Goal: Navigation & Orientation: Find specific page/section

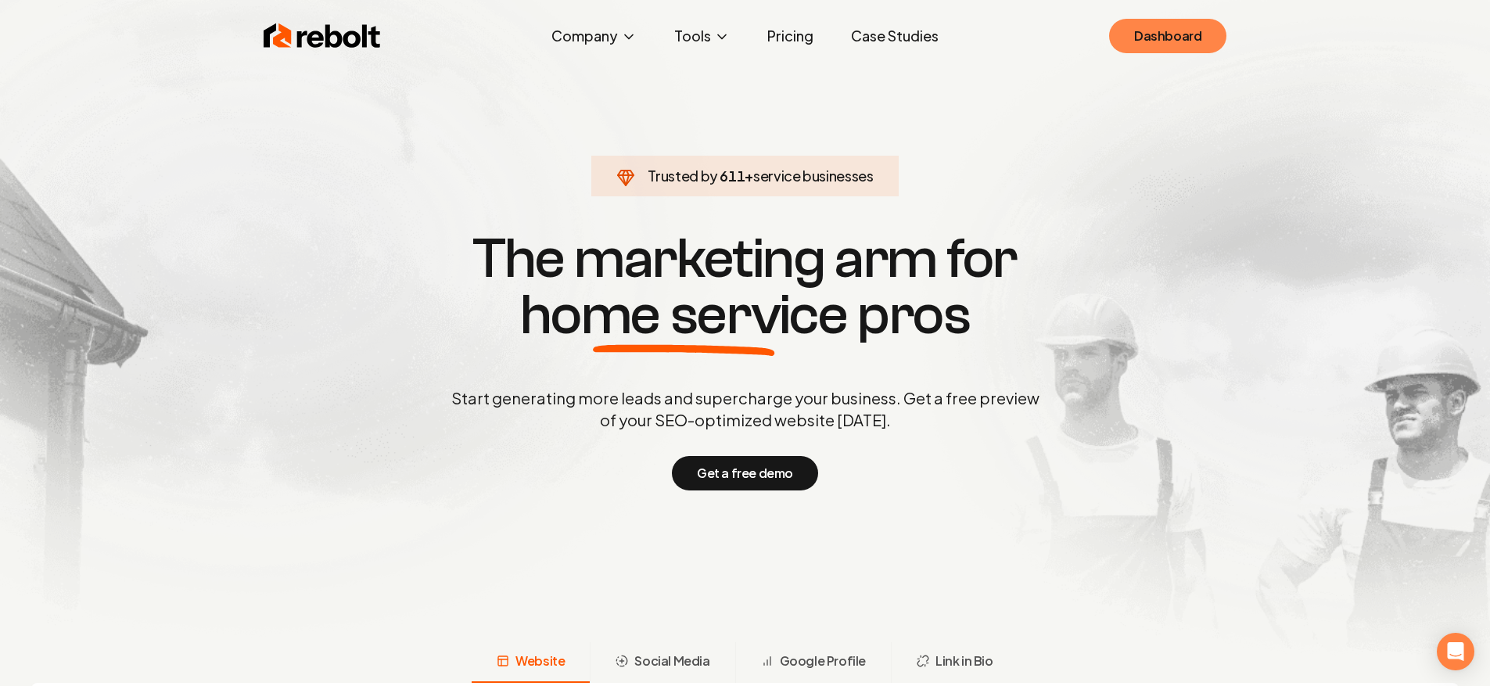
click at [1188, 52] on div "Rebolt Company About Blog Jobs Help Center Tools Google Review QR Code Generato…" at bounding box center [745, 36] width 1001 height 47
click at [1188, 52] on link "Dashboard" at bounding box center [1167, 36] width 117 height 34
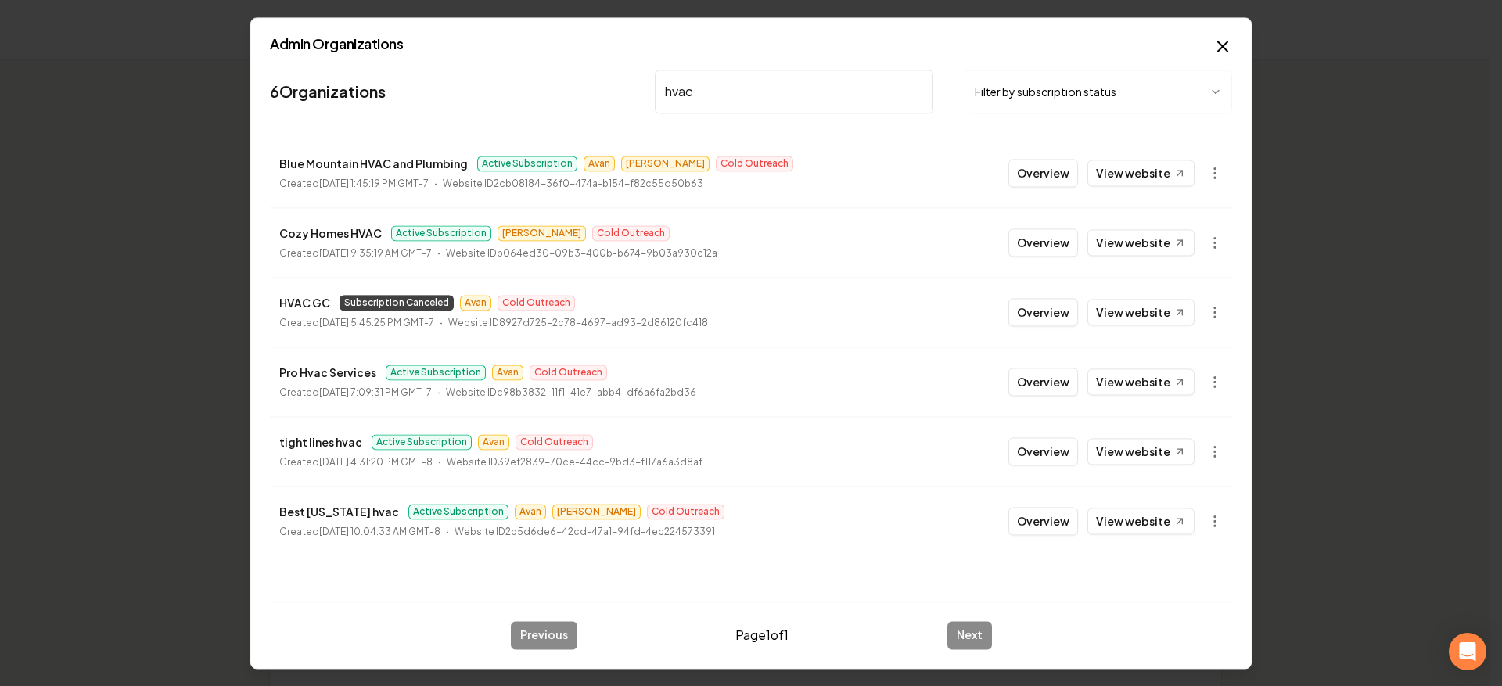
drag, startPoint x: 675, startPoint y: 99, endPoint x: 545, endPoint y: 99, distance: 130.7
click at [546, 99] on nav "6 Organizations hvac Filter by subscription status" at bounding box center [751, 97] width 962 height 69
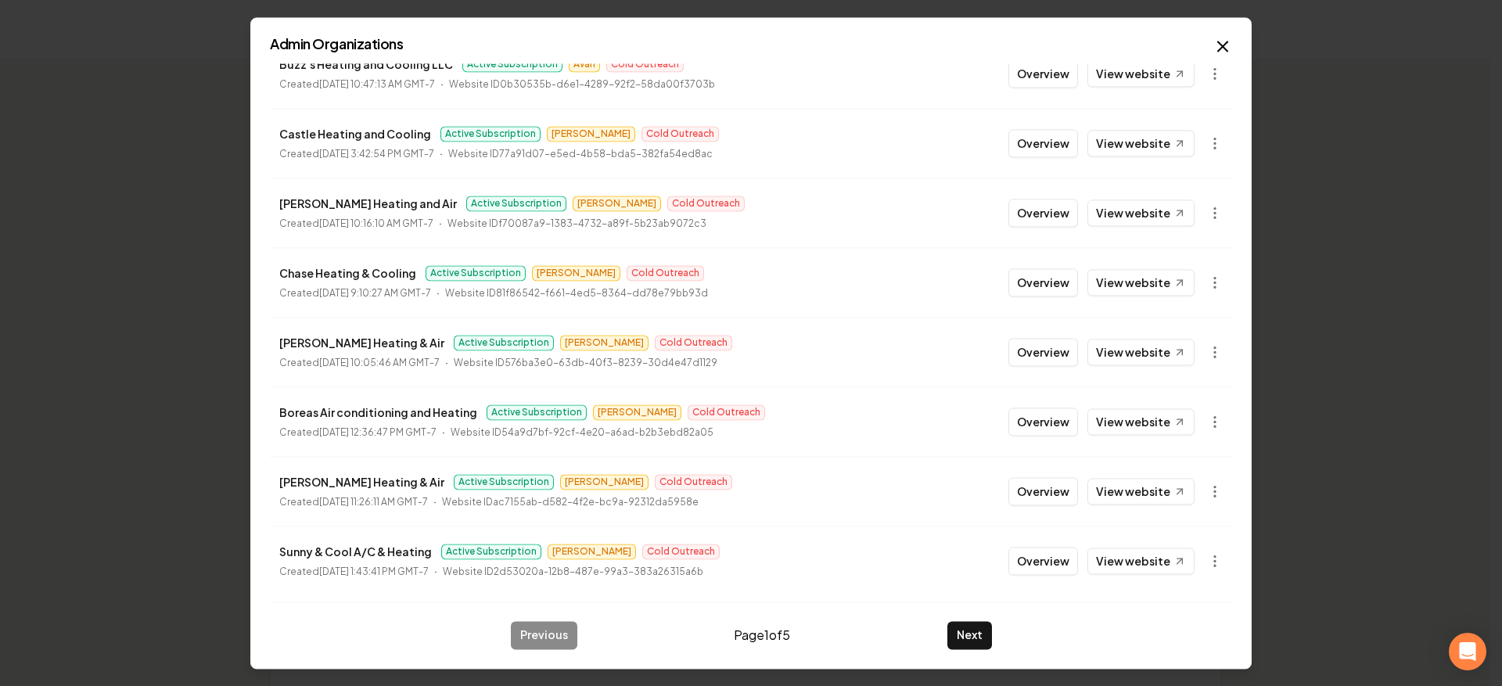
scroll to position [245, 0]
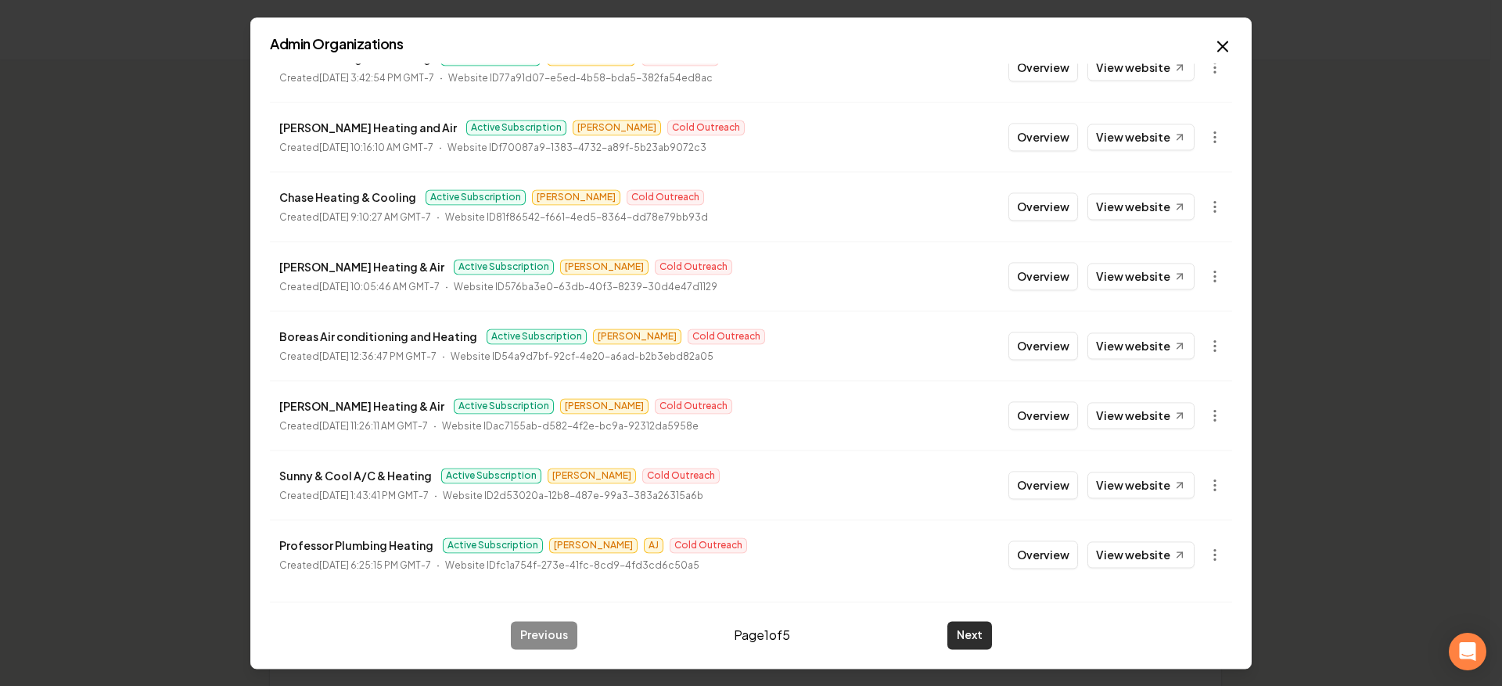
type input "heating"
click at [977, 627] on button "Next" at bounding box center [969, 635] width 45 height 28
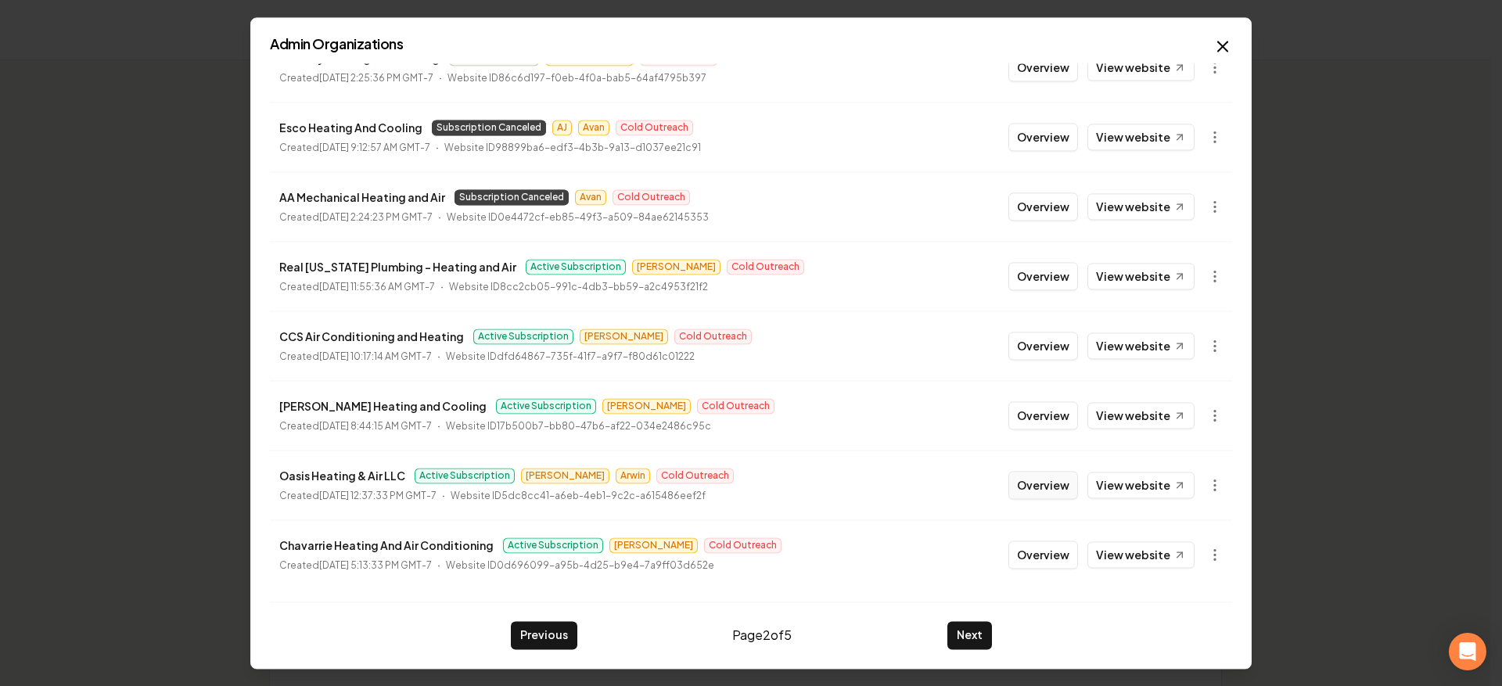
click at [1050, 487] on button "Overview" at bounding box center [1043, 485] width 70 height 28
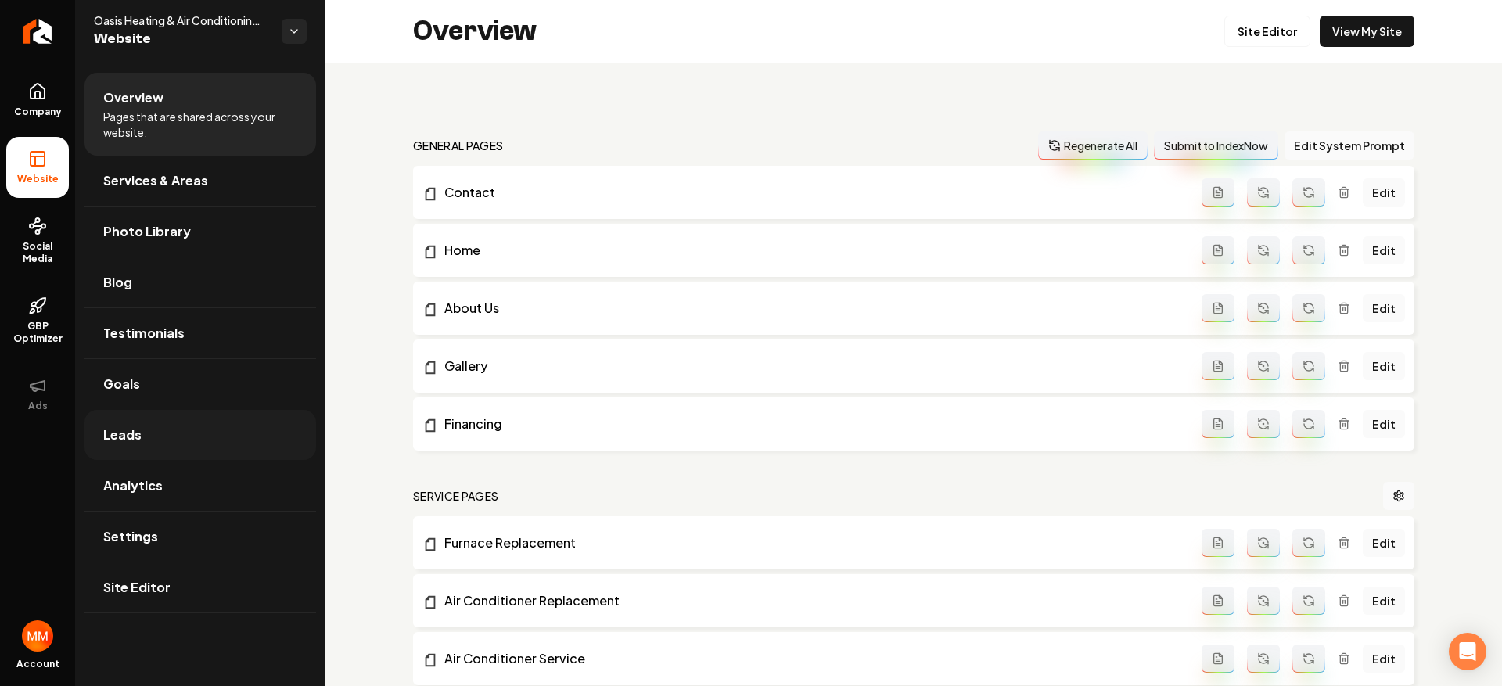
click at [162, 427] on link "Leads" at bounding box center [200, 435] width 232 height 50
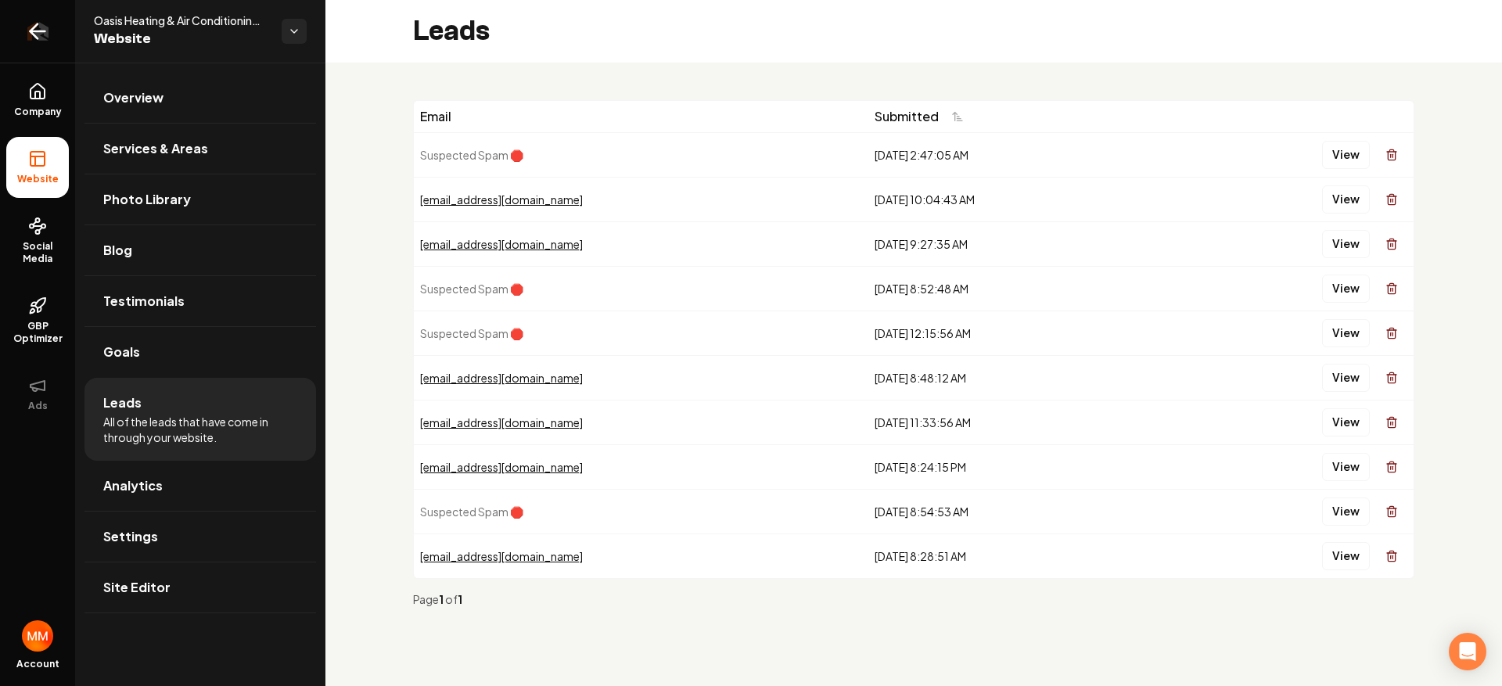
click at [38, 39] on icon "Return to dashboard" at bounding box center [37, 31] width 25 height 25
